Goal: Information Seeking & Learning: Learn about a topic

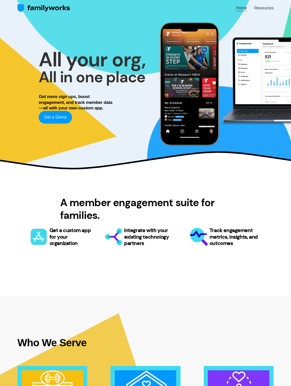
click at [264, 8] on span "Resources" at bounding box center [263, 8] width 19 height 6
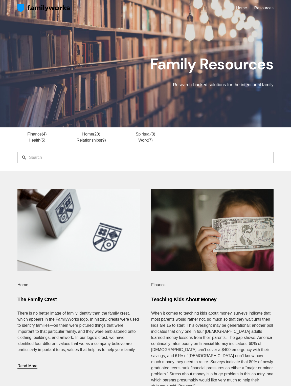
click at [184, 299] on span "Teaching Kids About Money" at bounding box center [183, 299] width 65 height 6
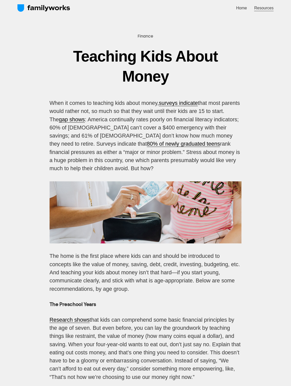
click at [264, 8] on span "Resources" at bounding box center [263, 8] width 19 height 6
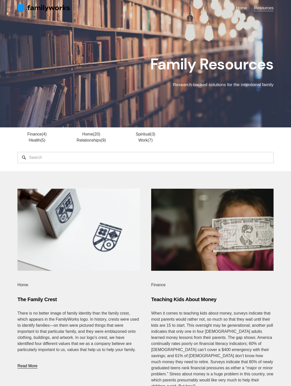
click at [37, 299] on span "The Family Crest" at bounding box center [36, 299] width 39 height 6
